Goal: Use online tool/utility

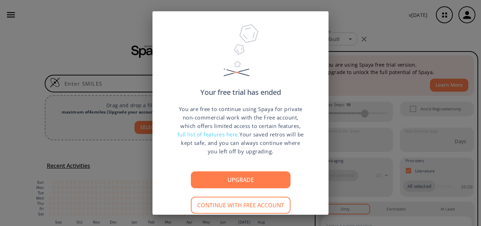
click at [110, 53] on div "Your free trial has ended You are free to continue using Spaya for private non-…" at bounding box center [240, 113] width 481 height 226
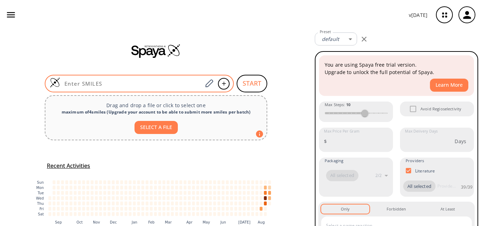
click at [120, 82] on input at bounding box center [131, 83] width 142 height 7
paste input "OC(CC(OC(C)(C)O1)C1=O)=O"
type input "OC(CC(OC(C)(C)O1)C1=O)=O"
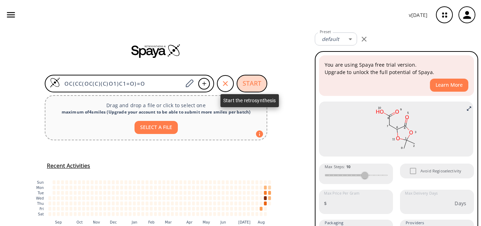
click at [241, 85] on button "START" at bounding box center [251, 84] width 31 height 18
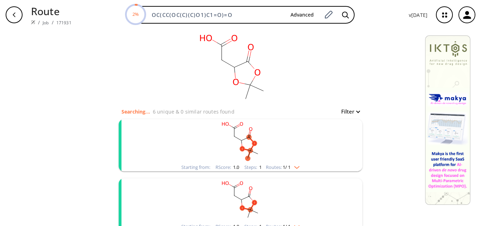
click at [282, 146] on rect "clusters" at bounding box center [240, 141] width 183 height 44
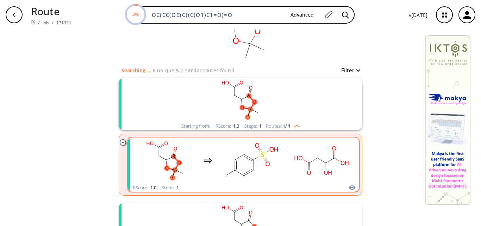
scroll to position [70, 0]
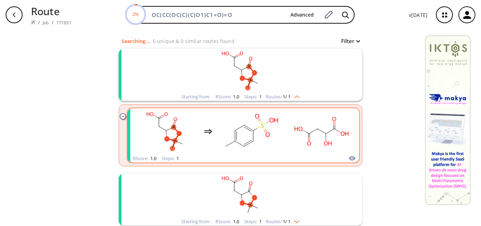
click at [277, 140] on rect "clusters" at bounding box center [250, 131] width 63 height 44
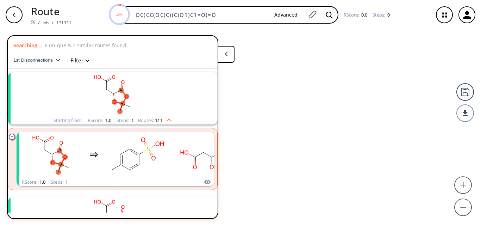
scroll to position [16, 0]
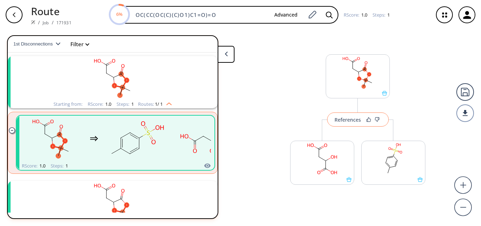
click at [351, 115] on button "References" at bounding box center [358, 119] width 62 height 14
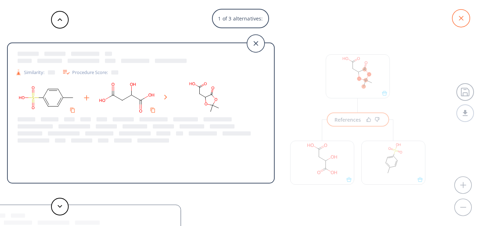
click at [455, 21] on icon at bounding box center [461, 19] width 18 height 18
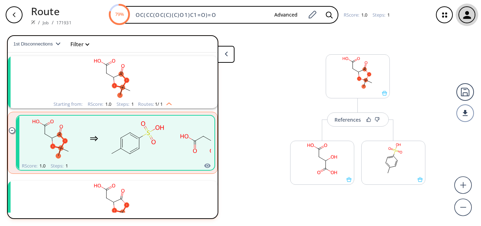
click at [466, 13] on icon "button" at bounding box center [467, 15] width 8 height 8
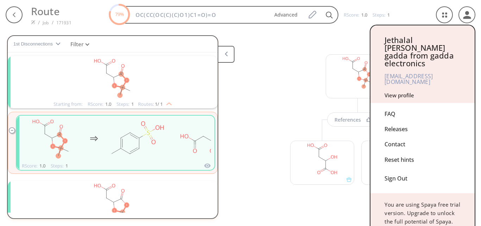
click at [393, 167] on div "Sign Out" at bounding box center [422, 176] width 76 height 19
